Goal: Task Accomplishment & Management: Use online tool/utility

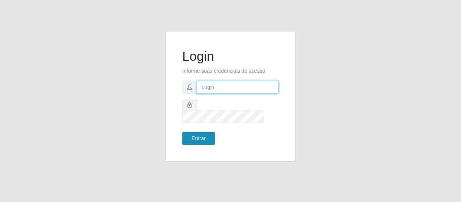
type input "[EMAIL_ADDRESS][DOMAIN_NAME]"
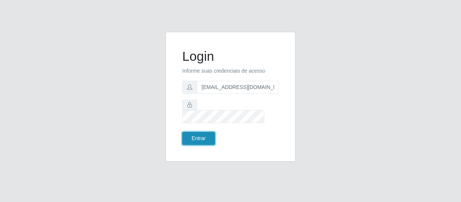
click at [196, 132] on button "Entrar" at bounding box center [198, 138] width 33 height 13
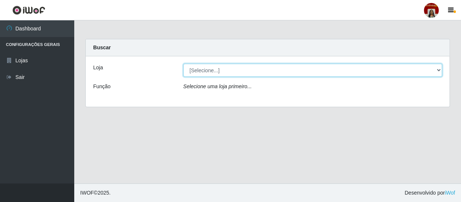
click at [441, 69] on select "[Selecione...] Mar Vermelho - Loja 04" at bounding box center [312, 70] width 259 height 13
select select "251"
click at [183, 64] on select "[Selecione...] Mar Vermelho - Loja 04" at bounding box center [312, 70] width 259 height 13
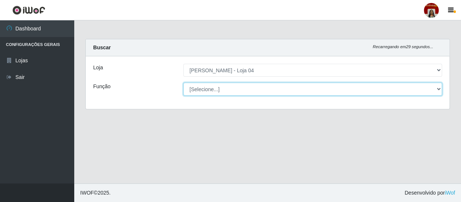
click at [437, 88] on select "[Selecione...] ASG ASG + ASG ++ Auxiliar de Depósito Auxiliar de Depósito + Aux…" at bounding box center [312, 89] width 259 height 13
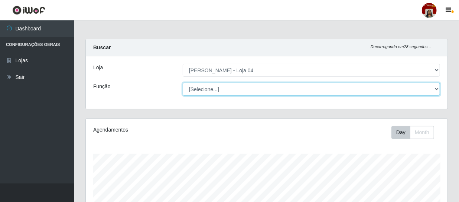
scroll to position [154, 361]
select select "22"
click at [183, 83] on select "[Selecione...] ASG ASG + ASG ++ Auxiliar de Depósito Auxiliar de Depósito + Aux…" at bounding box center [311, 89] width 257 height 13
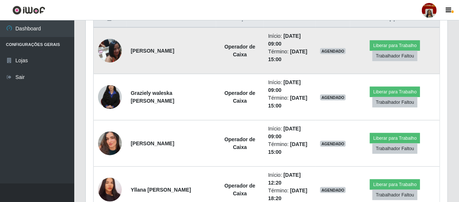
scroll to position [303, 0]
